Goal: Check status

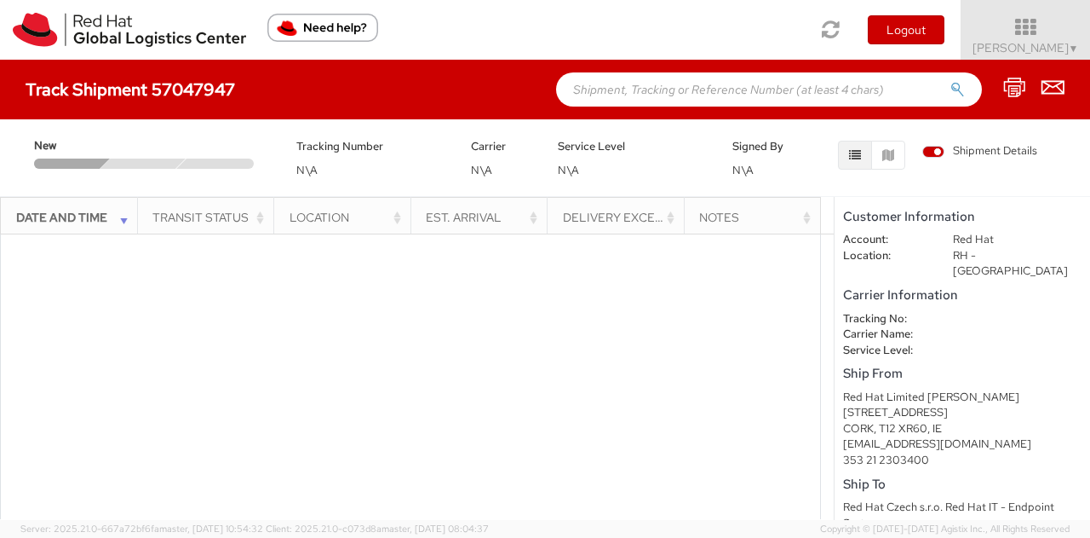
click at [935, 151] on span "Shipment Details" at bounding box center [980, 151] width 115 height 16
click at [0, 0] on input "Shipment Details" at bounding box center [0, 0] width 0 height 0
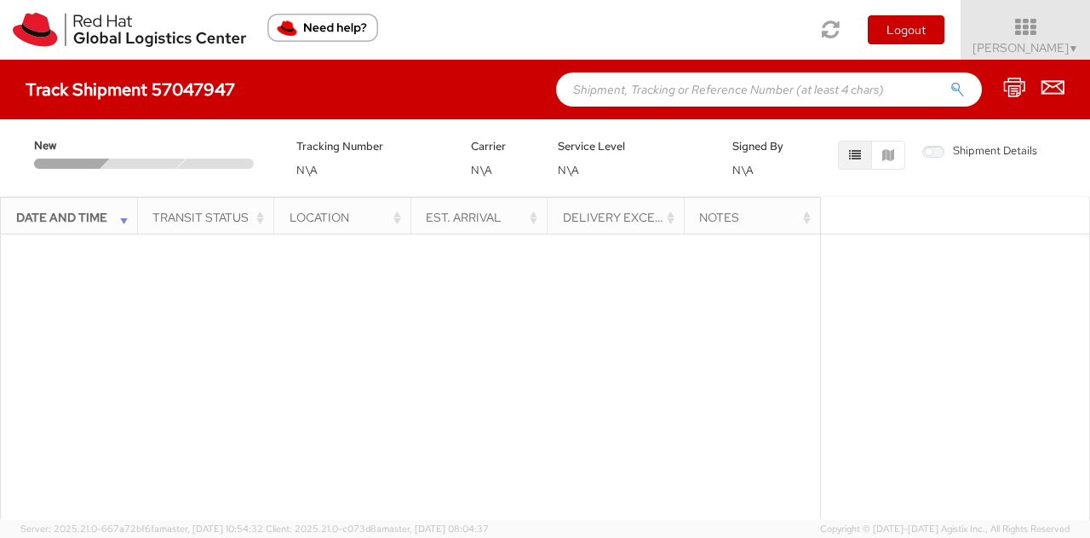
click at [935, 151] on span "Shipment Details" at bounding box center [980, 151] width 115 height 16
click at [0, 0] on input "Shipment Details" at bounding box center [0, 0] width 0 height 0
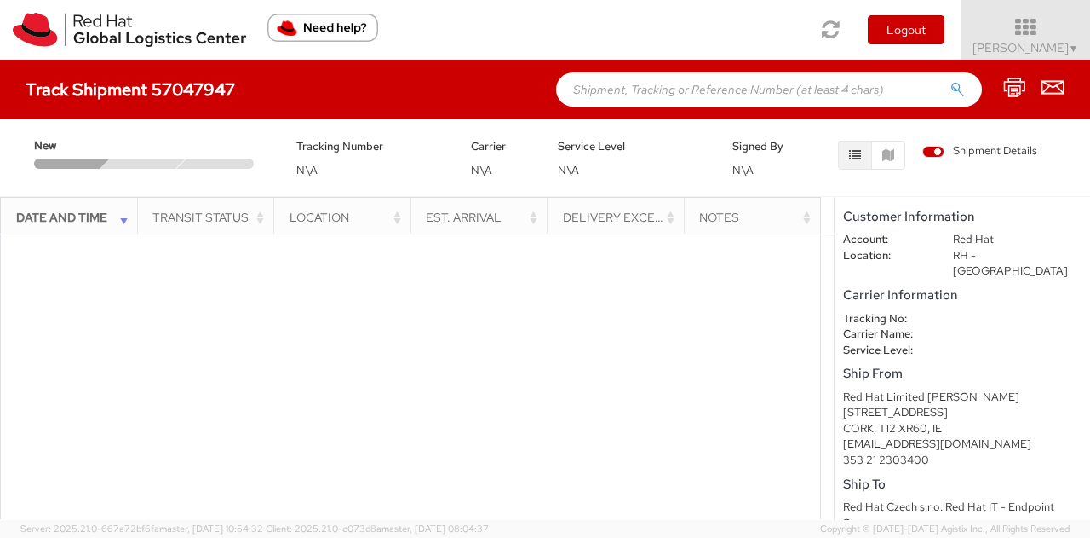
click at [796, 323] on div at bounding box center [410, 331] width 821 height 382
click at [1014, 86] on icon at bounding box center [1014, 87] width 23 height 21
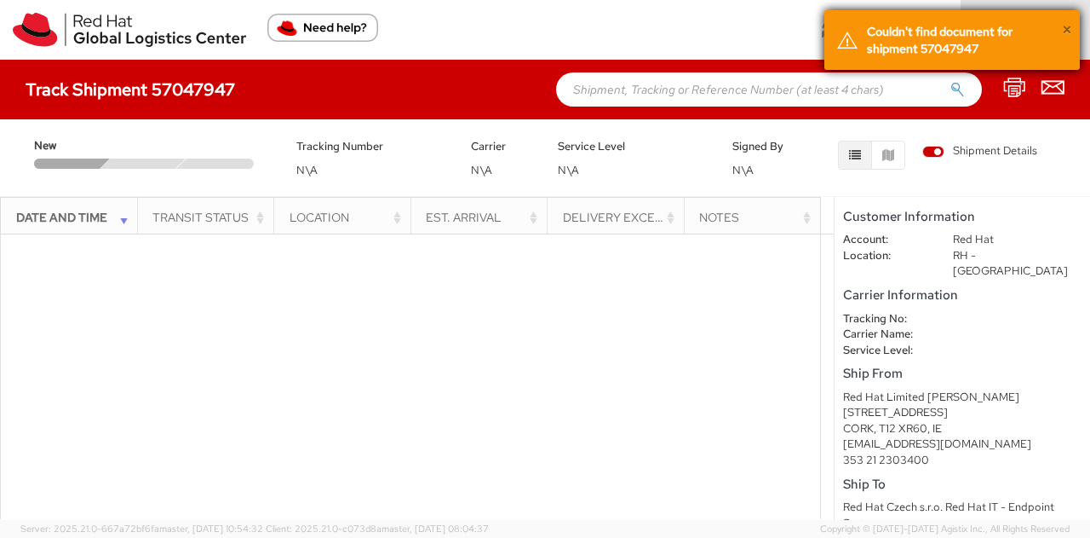
click at [1068, 26] on button "×" at bounding box center [1067, 30] width 10 height 25
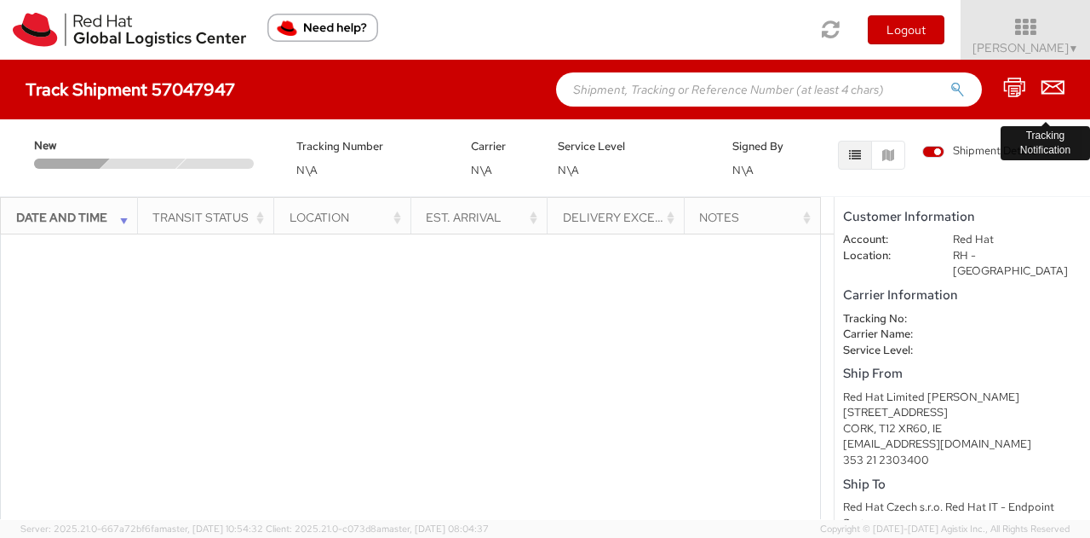
click at [1060, 86] on icon at bounding box center [1053, 87] width 23 height 21
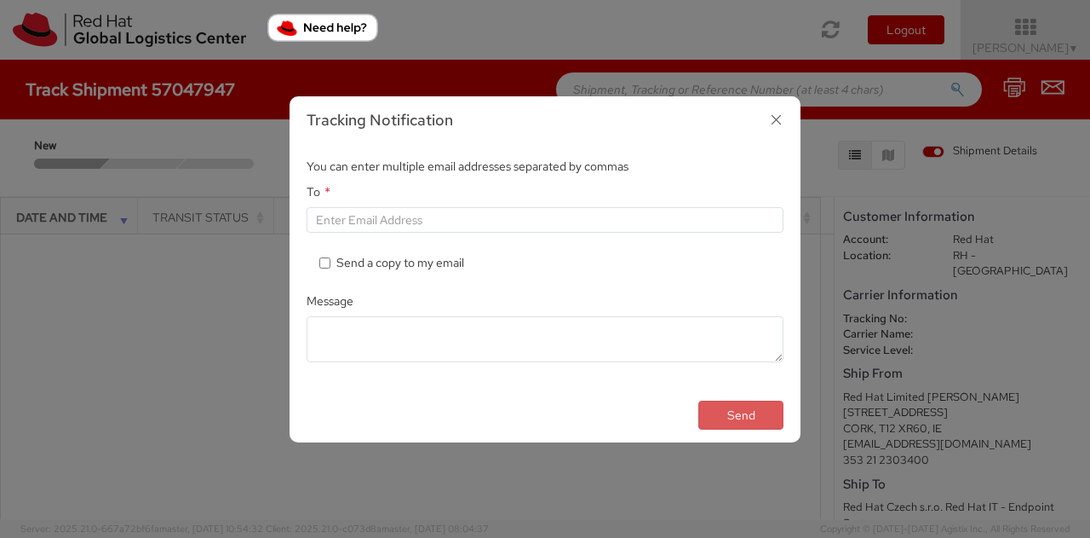
click at [779, 127] on icon "button" at bounding box center [776, 119] width 25 height 25
